Goal: Task Accomplishment & Management: Use online tool/utility

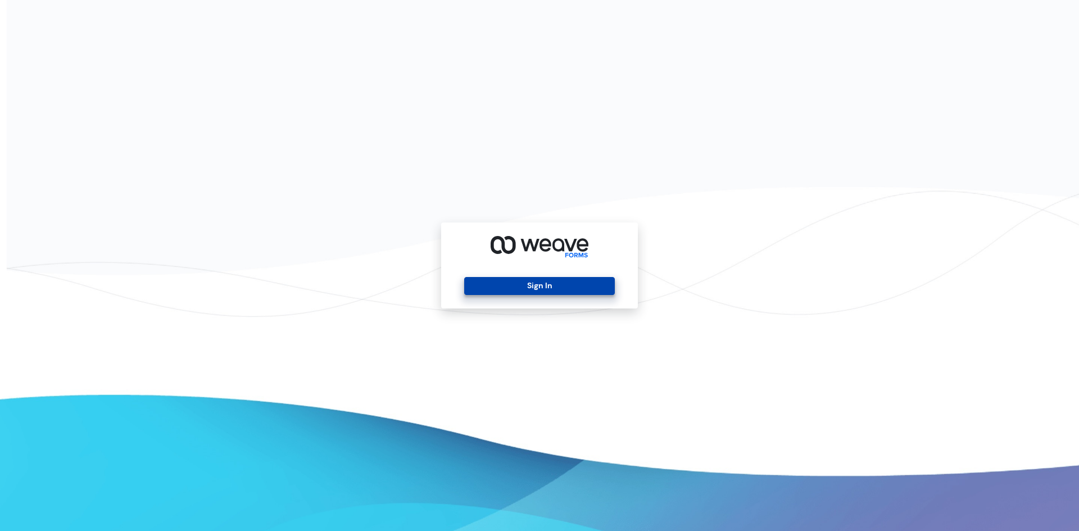
click at [493, 281] on button "Sign In" at bounding box center [539, 286] width 150 height 18
